Goal: Complete application form

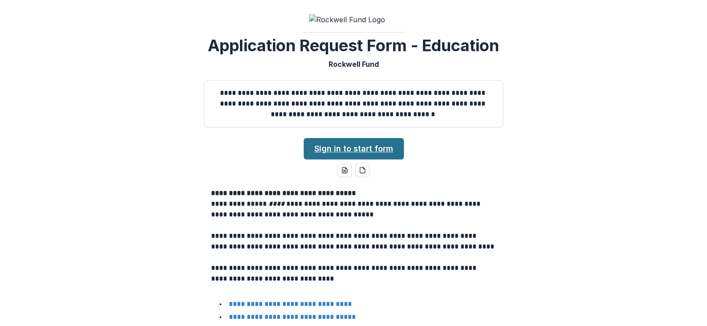
click at [358, 146] on link "Sign in to start form" at bounding box center [354, 148] width 100 height 21
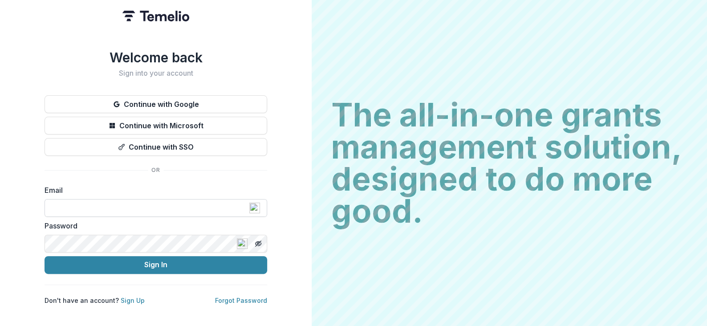
click at [174, 207] on input at bounding box center [156, 208] width 223 height 18
click at [134, 204] on input at bounding box center [156, 208] width 223 height 18
type input "**********"
click at [45, 256] on button "Sign In" at bounding box center [156, 265] width 223 height 18
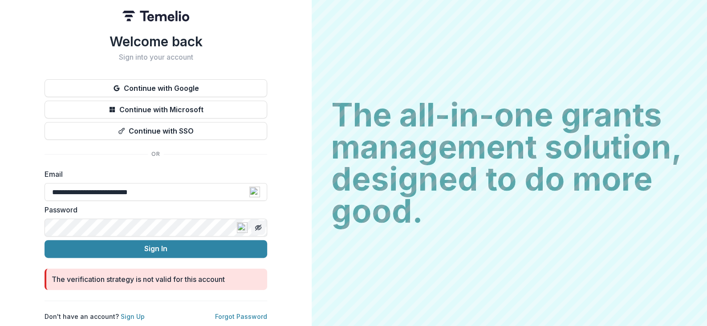
click at [259, 225] on line "Toggle password visibility" at bounding box center [258, 227] width 5 height 5
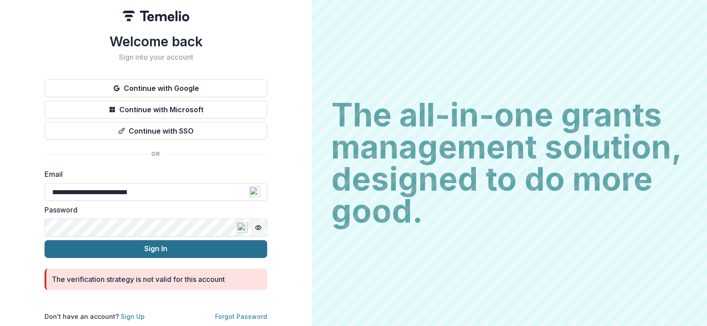
click at [116, 242] on button "Sign In" at bounding box center [156, 249] width 223 height 18
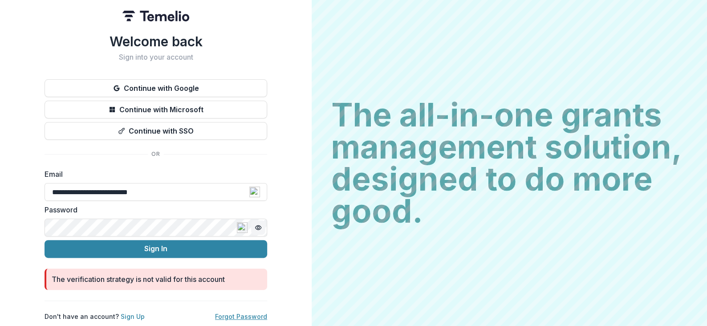
click at [235, 314] on link "Forgot Password" at bounding box center [241, 317] width 52 height 8
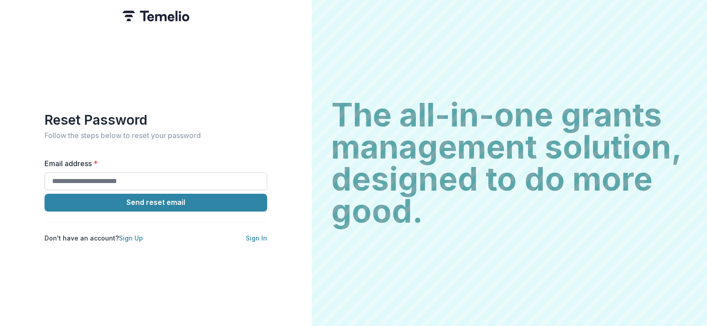
click at [179, 175] on input "Email address *" at bounding box center [156, 181] width 223 height 18
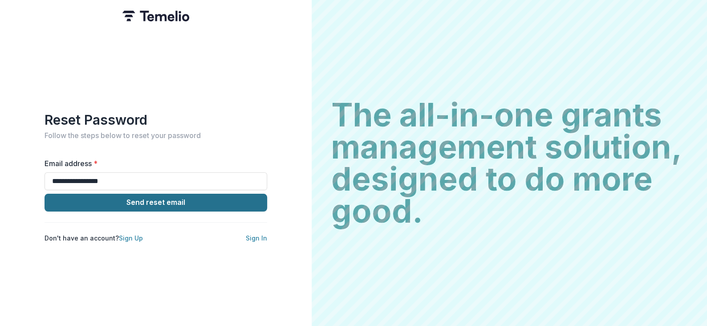
type input "**********"
click at [174, 201] on button "Send reset email" at bounding box center [156, 203] width 223 height 18
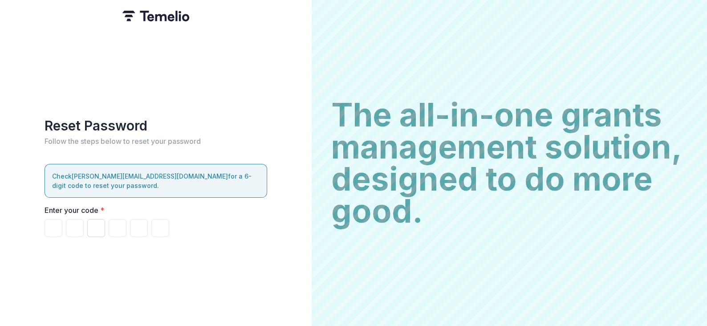
type input "*"
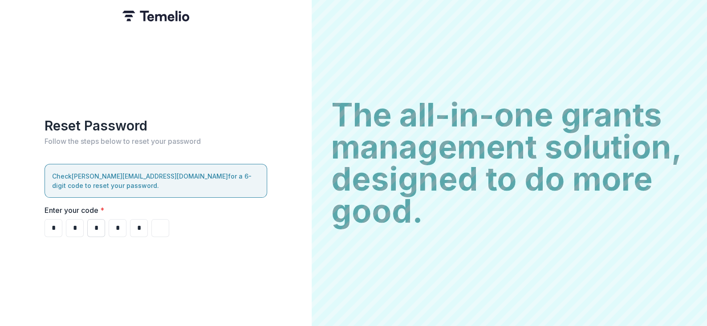
type input "*"
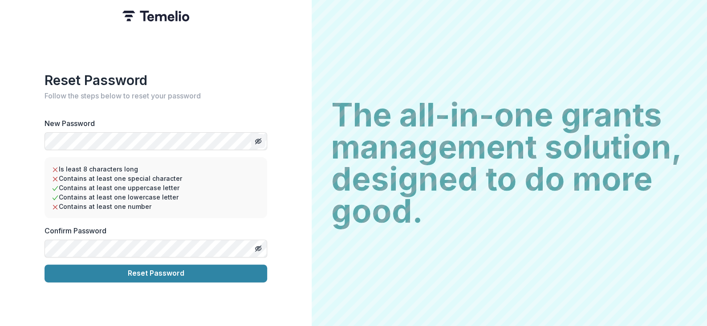
click at [260, 140] on icon "Toggle password visibility" at bounding box center [260, 141] width 4 height 3
click at [28, 137] on div "Reset Password Follow the steps below to reset your password New Password Is le…" at bounding box center [156, 163] width 312 height 326
click at [257, 245] on icon "Toggle password visibility" at bounding box center [258, 248] width 7 height 7
click at [176, 267] on button "Reset Password" at bounding box center [156, 273] width 223 height 18
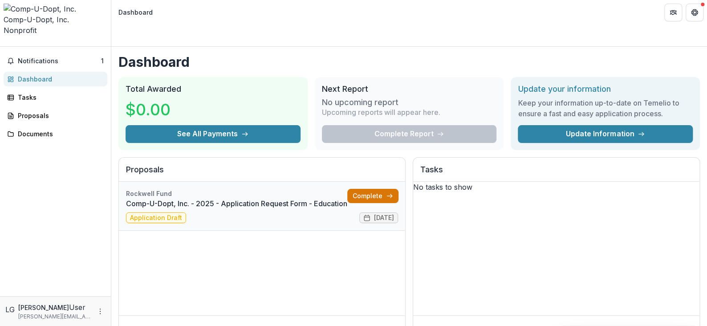
click at [374, 189] on link "Complete" at bounding box center [372, 196] width 51 height 14
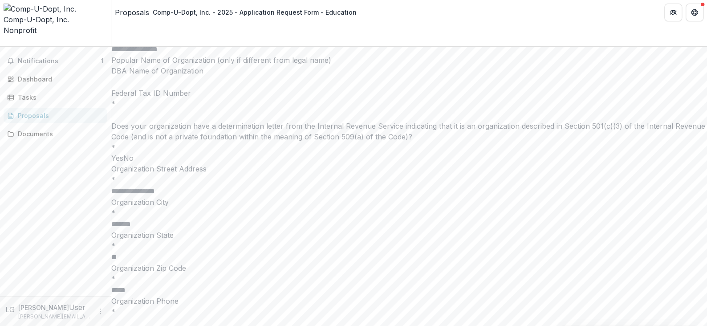
scroll to position [2538, 0]
